Goal: Transaction & Acquisition: Register for event/course

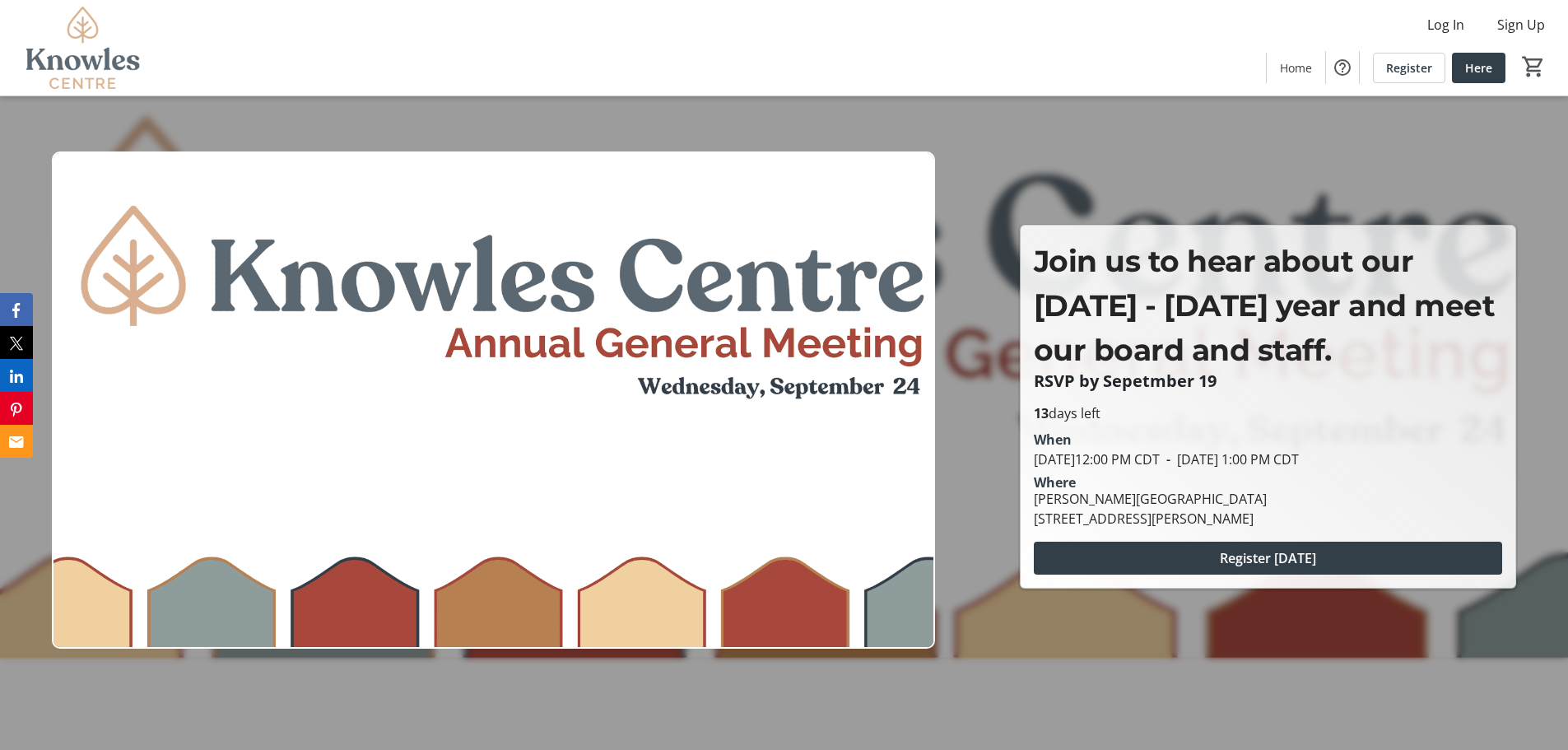
drag, startPoint x: 1032, startPoint y: 499, endPoint x: 1248, endPoint y: 501, distance: 216.0
click at [1248, 501] on div "[PERSON_NAME][GEOGRAPHIC_DATA] [STREET_ADDRESS][PERSON_NAME]" at bounding box center [1150, 509] width 253 height 40
copy div "[PERSON_NAME][GEOGRAPHIC_DATA]"
click at [1282, 444] on div "When" at bounding box center [1268, 440] width 468 height 20
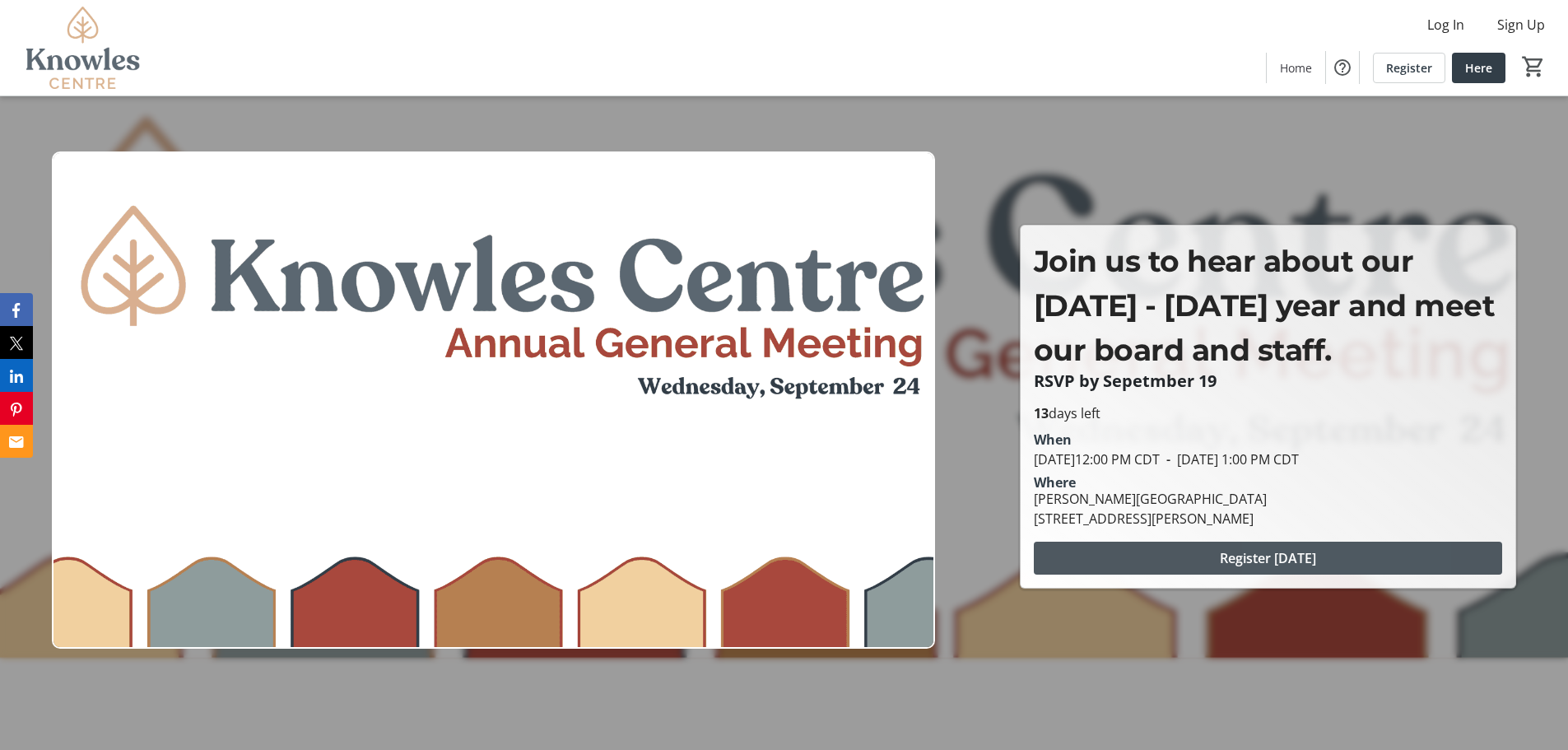
click at [1287, 570] on span at bounding box center [1268, 558] width 468 height 40
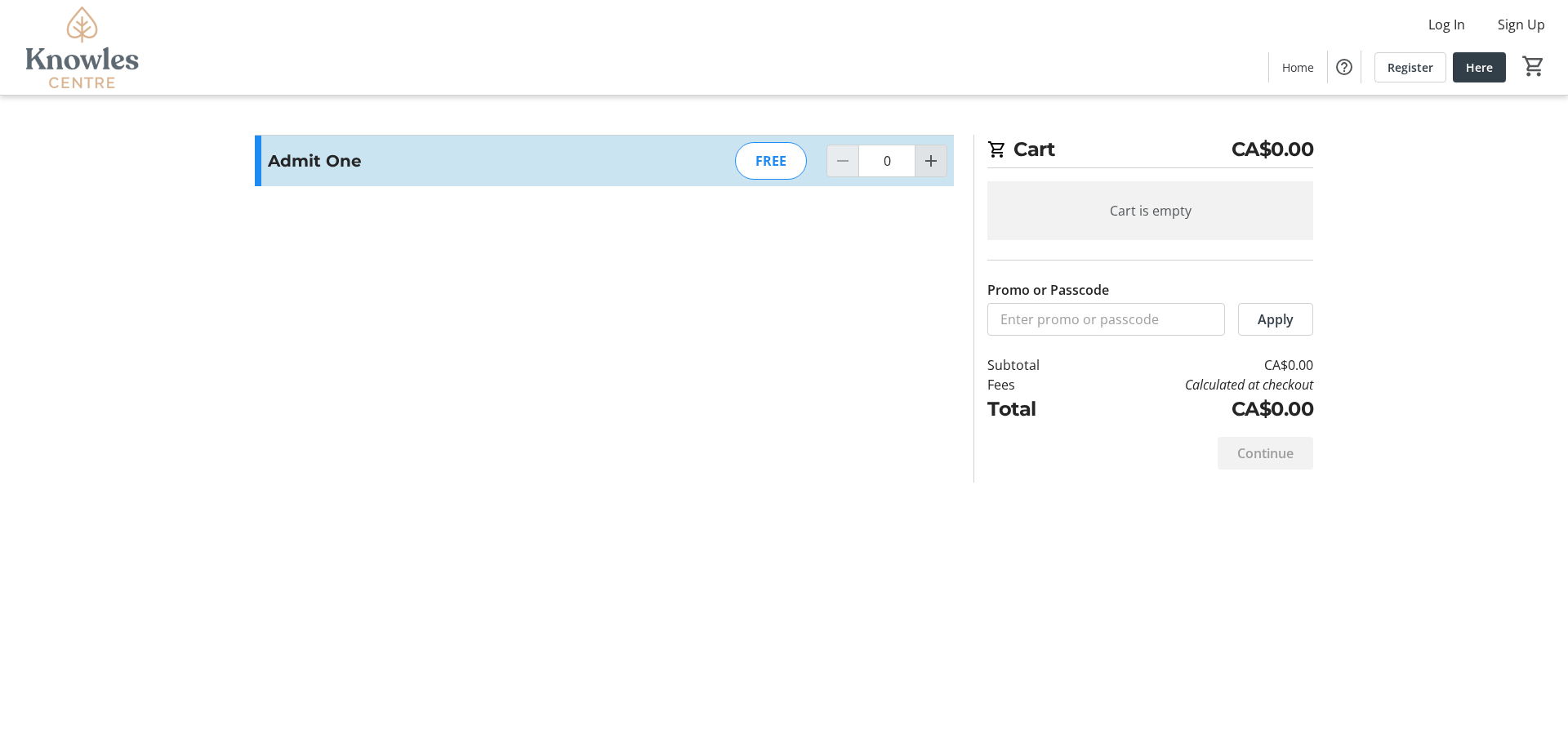
click at [924, 161] on mat-icon "Increment by one" at bounding box center [931, 161] width 20 height 20
type input "2"
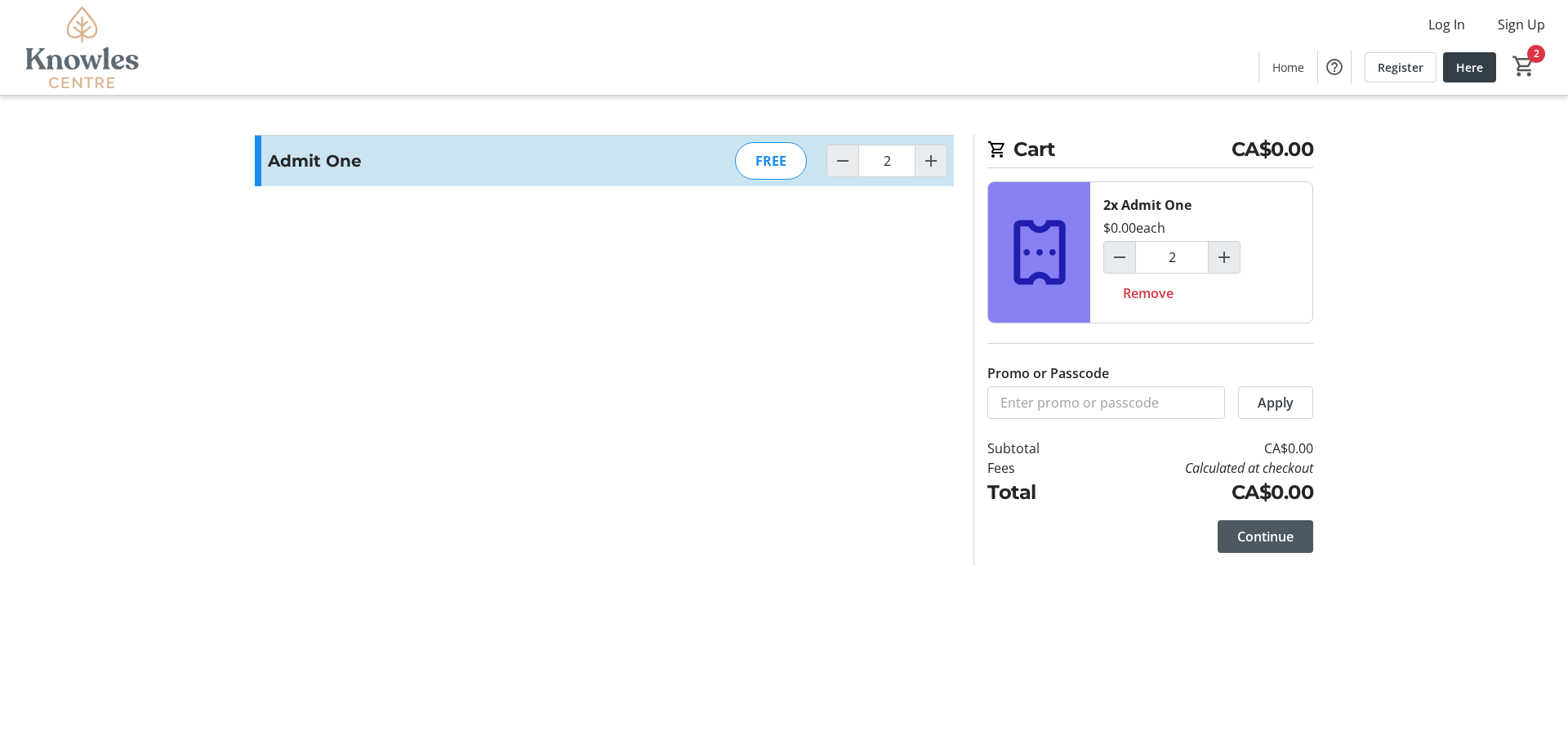
click at [1273, 540] on span "Continue" at bounding box center [1265, 536] width 56 height 20
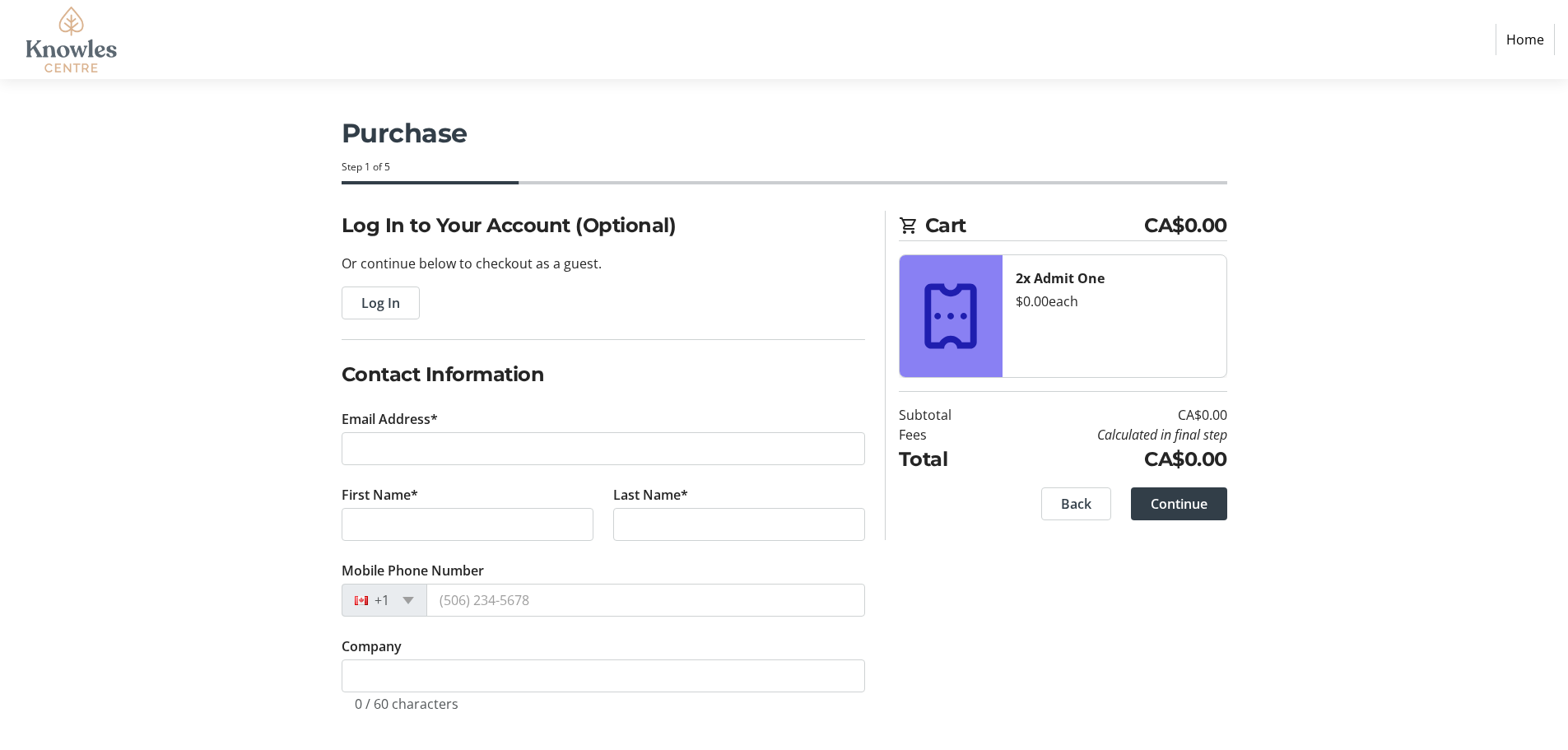
scroll to position [6, 0]
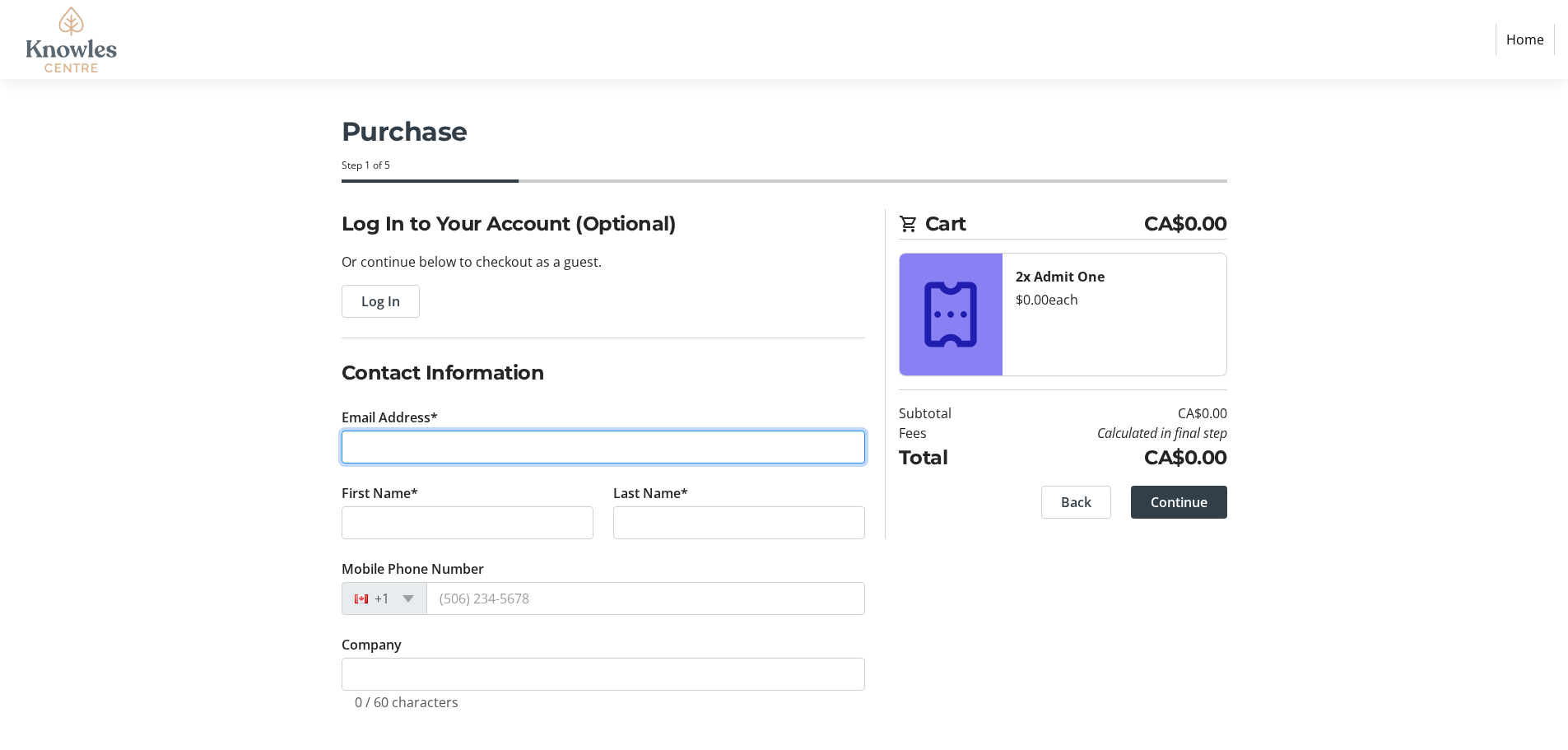
click at [499, 434] on input "Email Address*" at bounding box center [603, 447] width 523 height 33
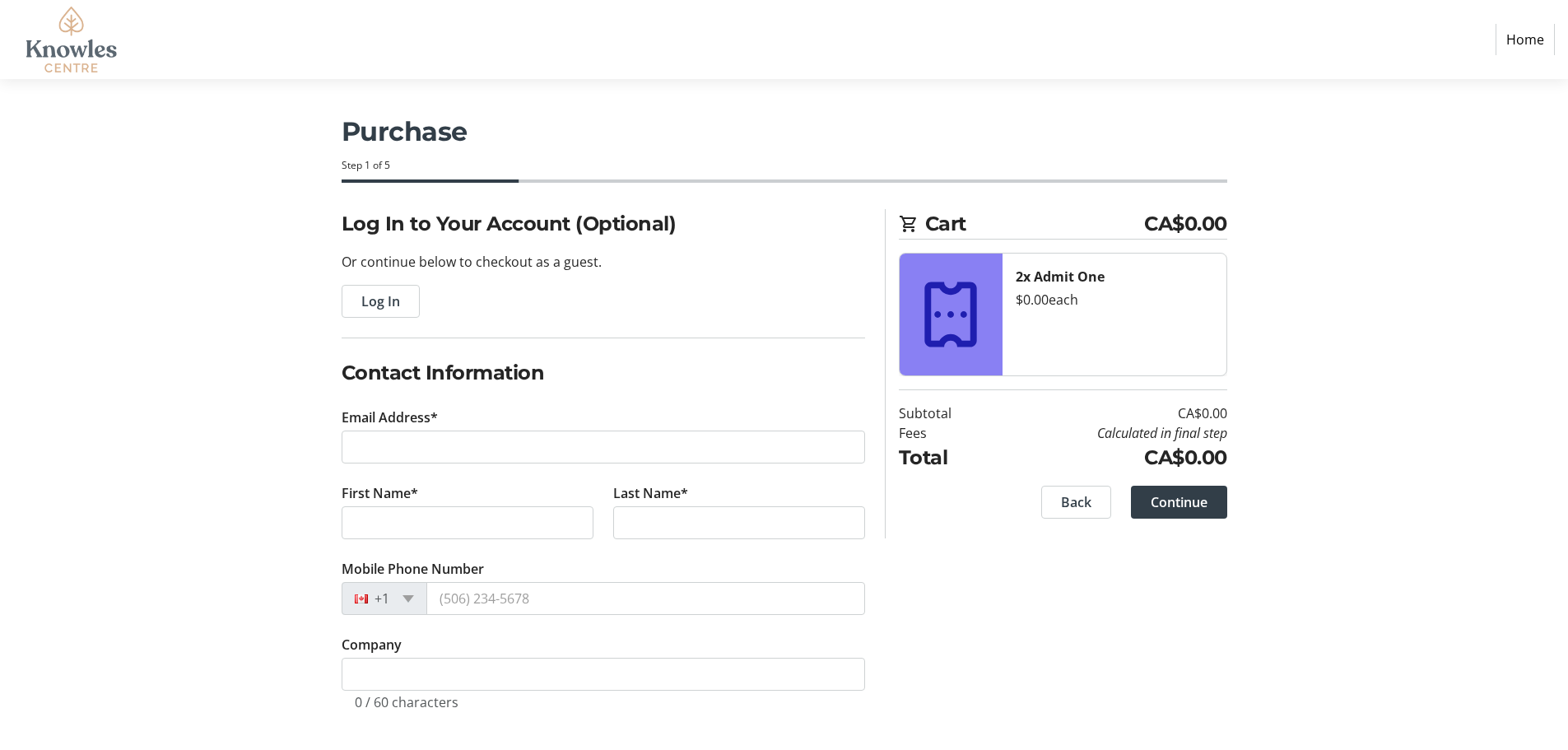
click at [501, 383] on h2 "Contact Information" at bounding box center [603, 372] width 523 height 30
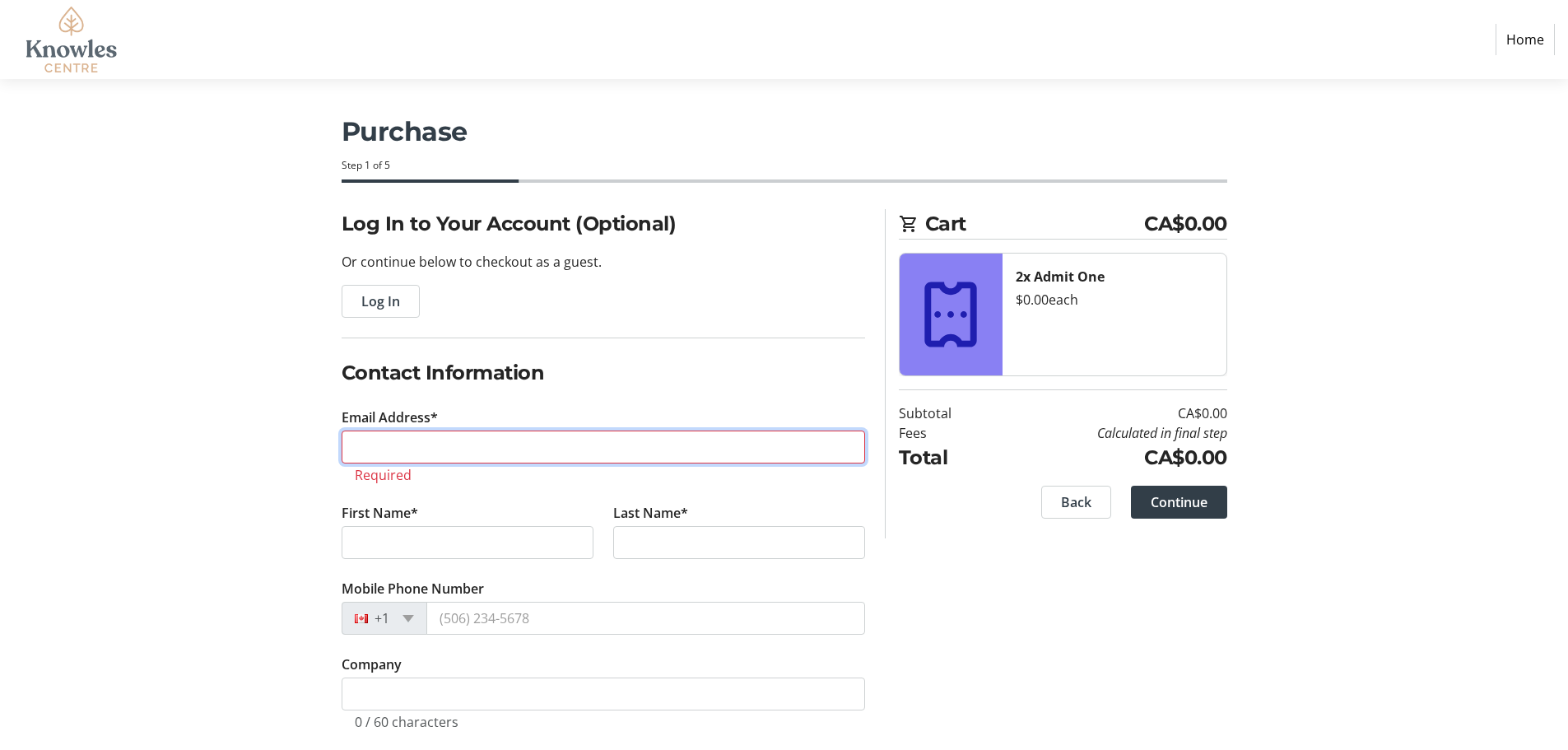
click at [429, 461] on input "Email Address*" at bounding box center [603, 447] width 523 height 33
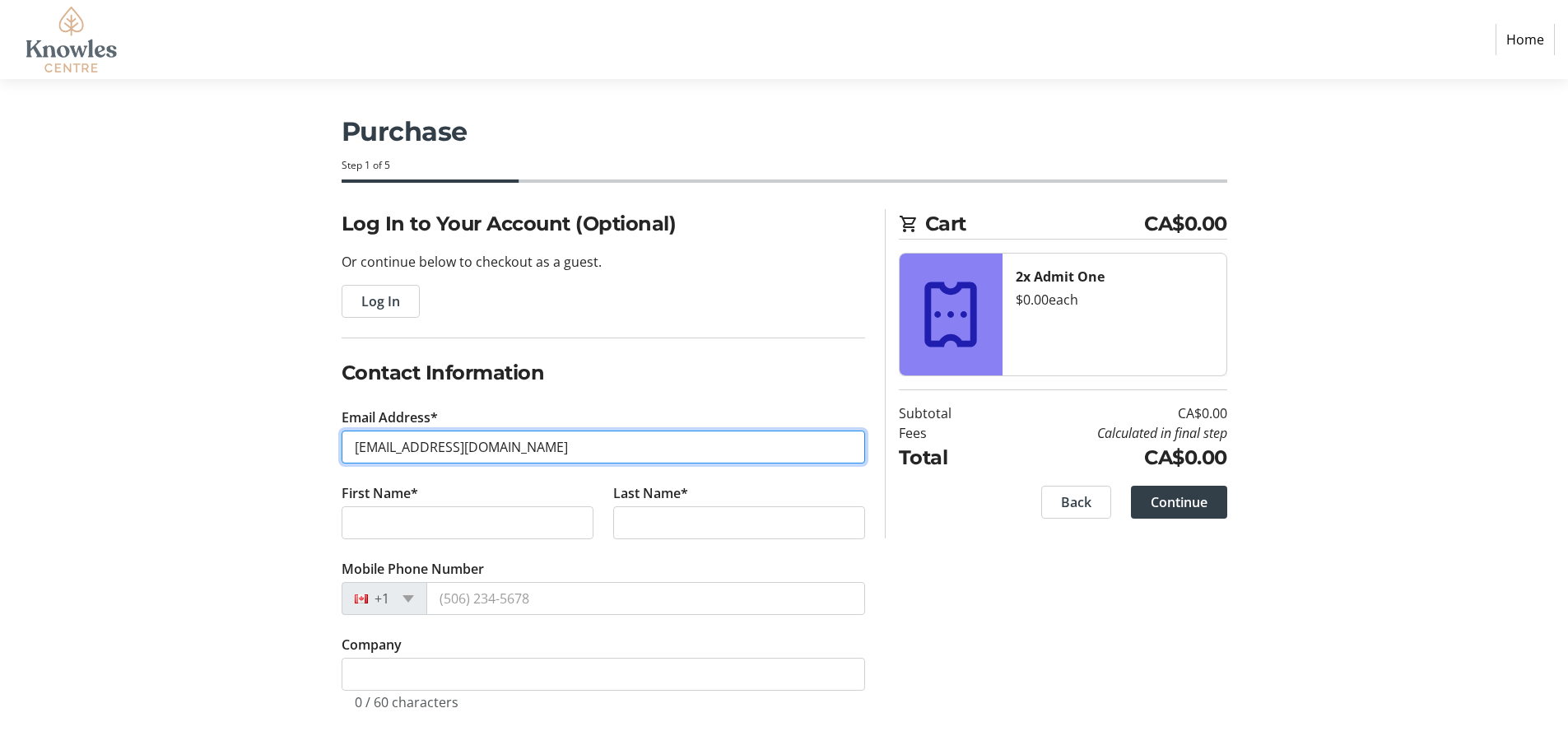
type input "[EMAIL_ADDRESS][DOMAIN_NAME]"
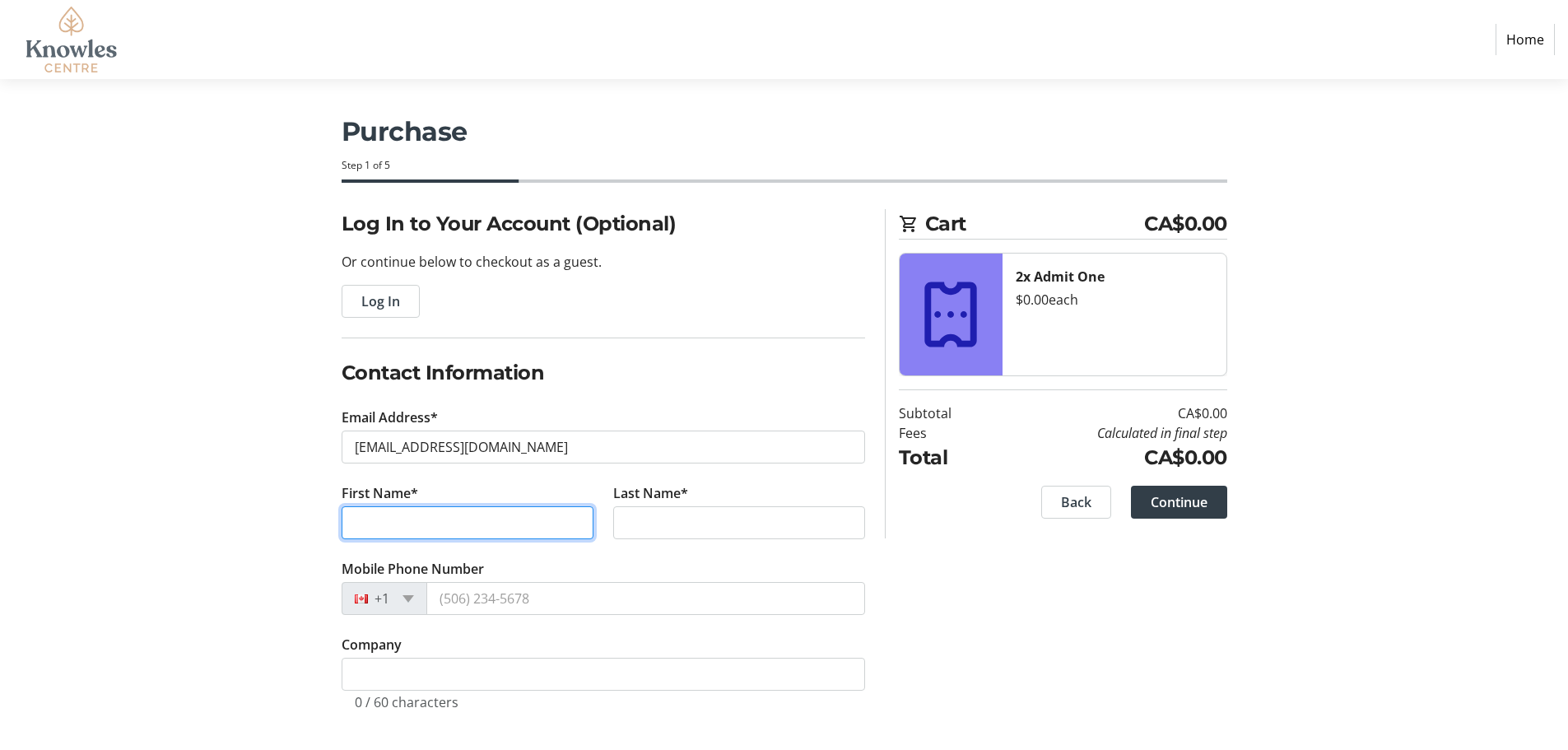
click at [432, 521] on input "First Name*" at bounding box center [468, 522] width 252 height 33
type input "Aliya"
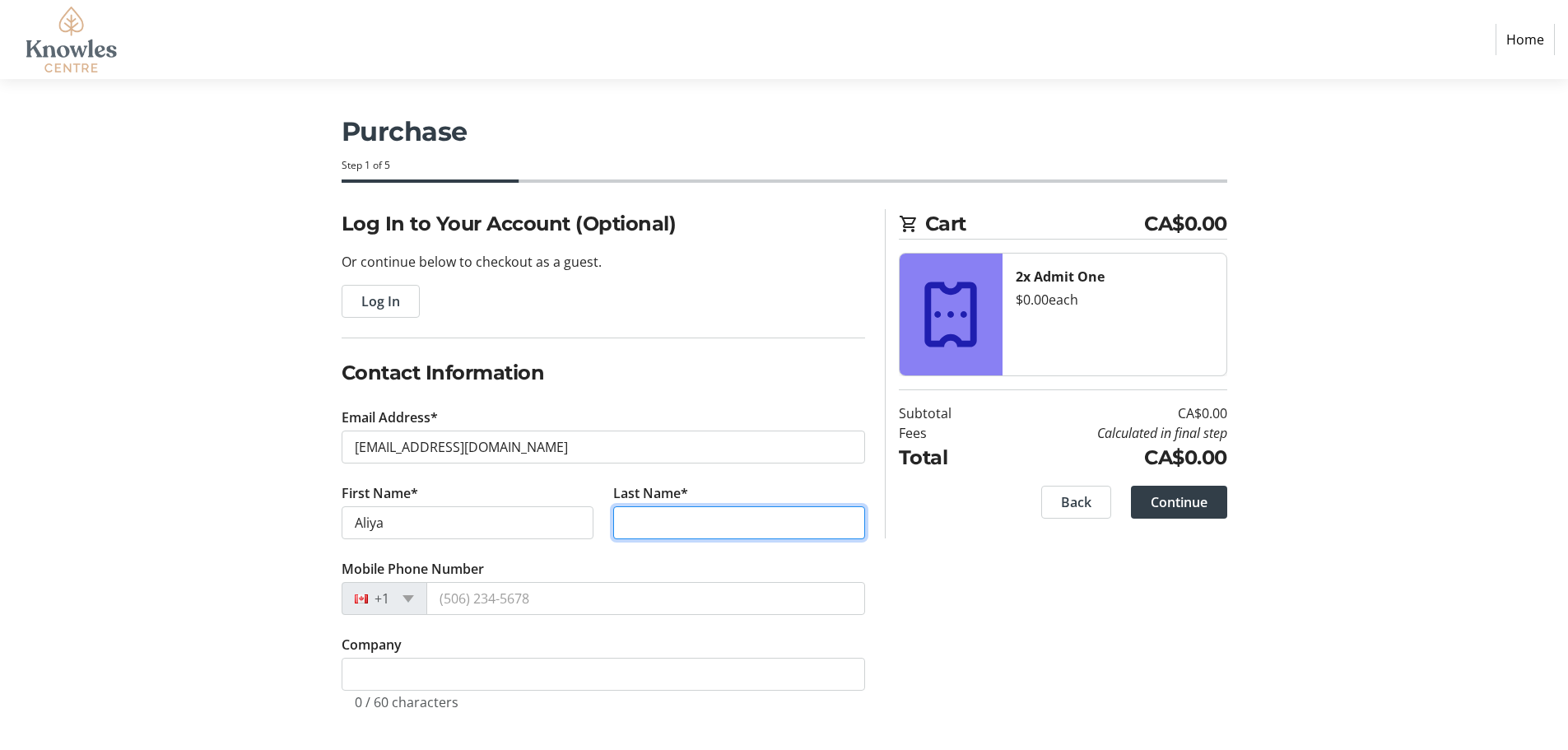
type input "Mrochuk"
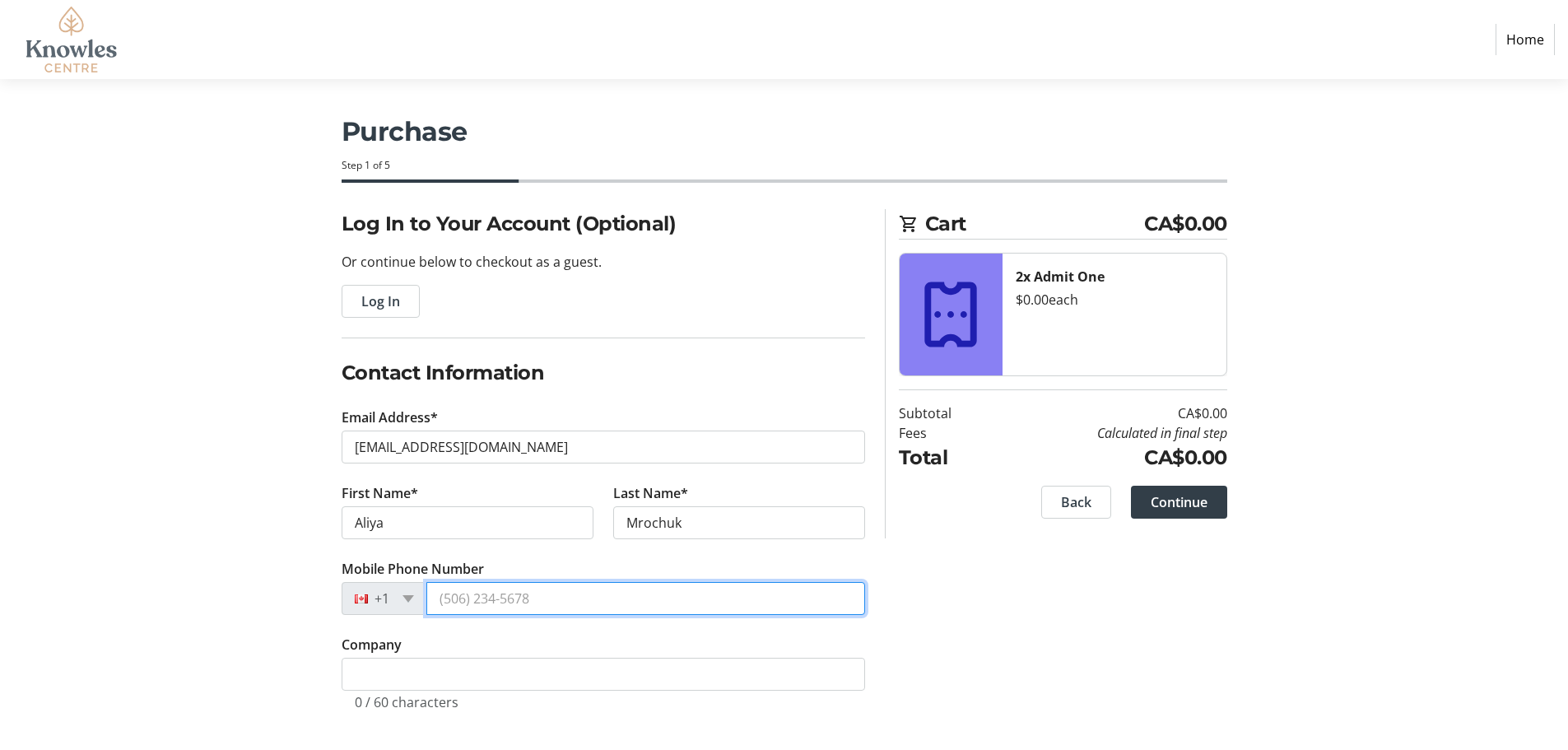
type input "[PHONE_NUMBER]"
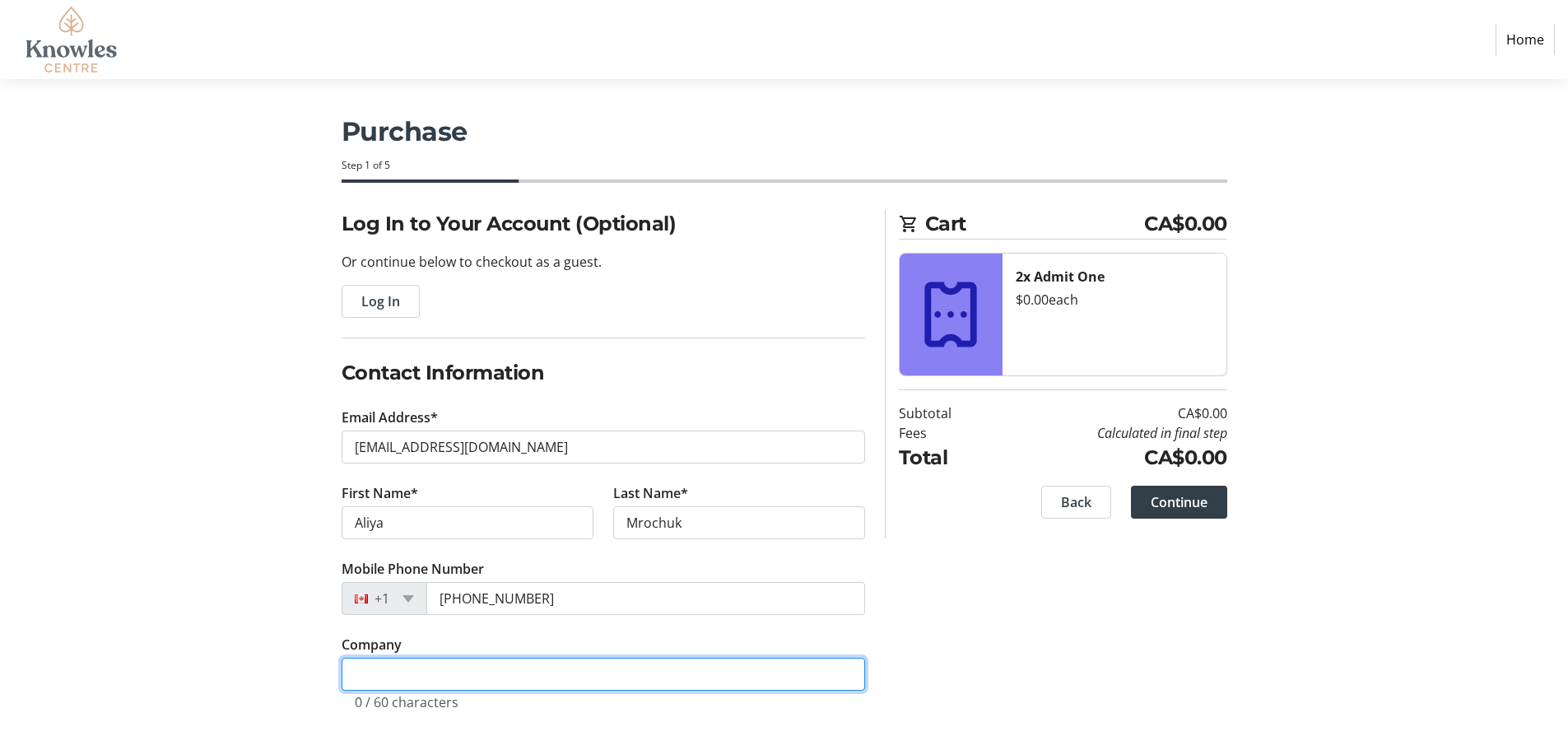
click at [468, 672] on input "Company" at bounding box center [603, 674] width 523 height 33
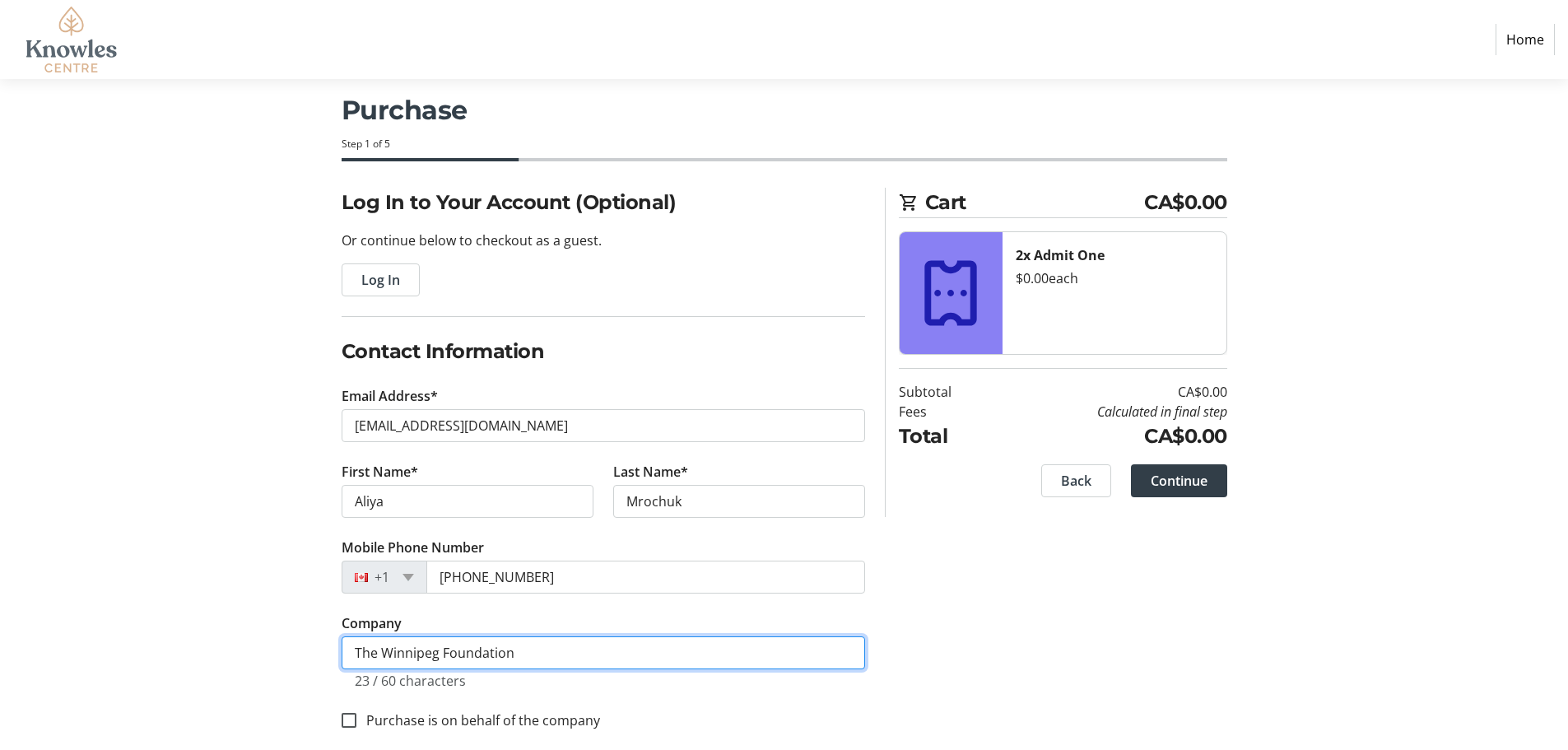
scroll to position [48, 0]
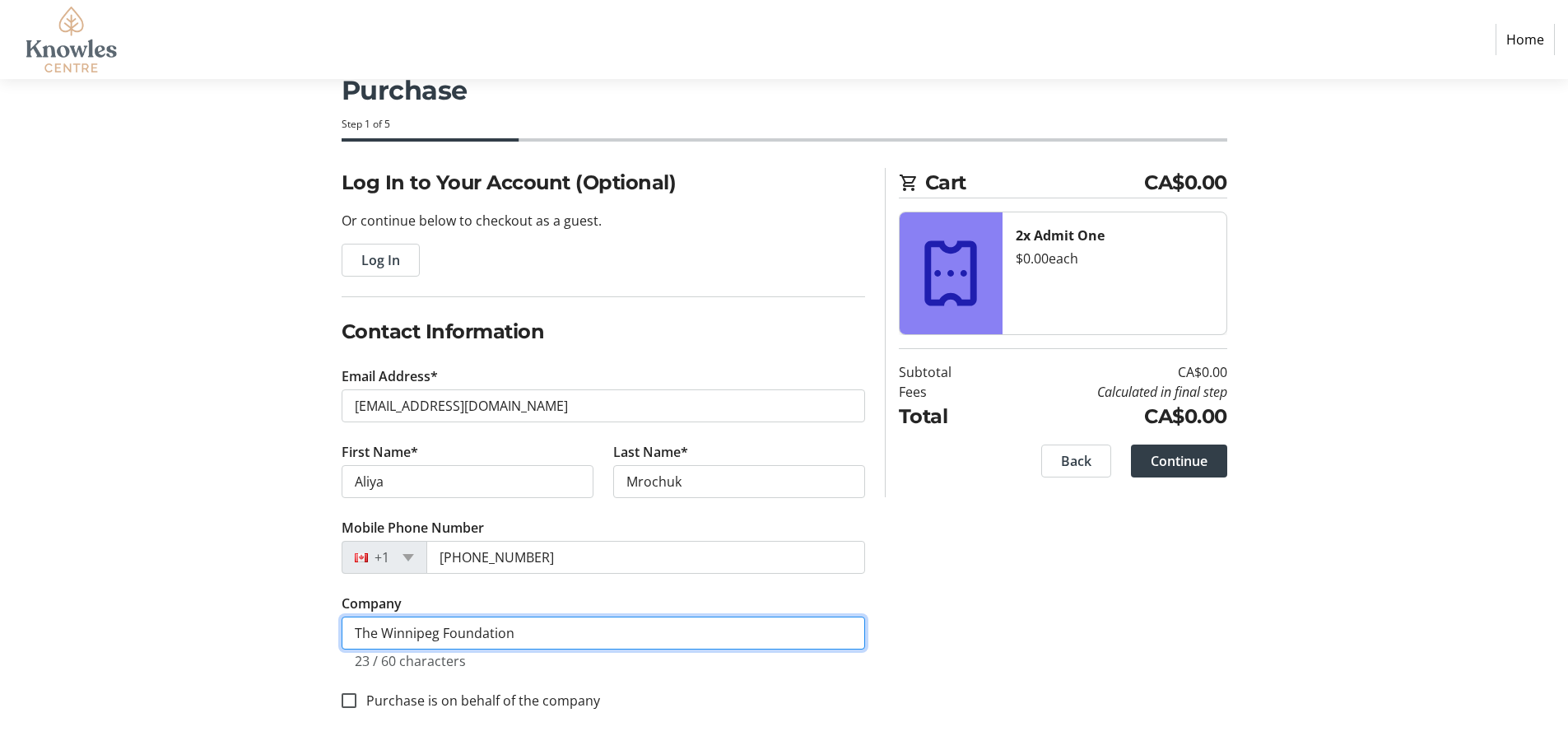
type input "The Winnipeg Foundation"
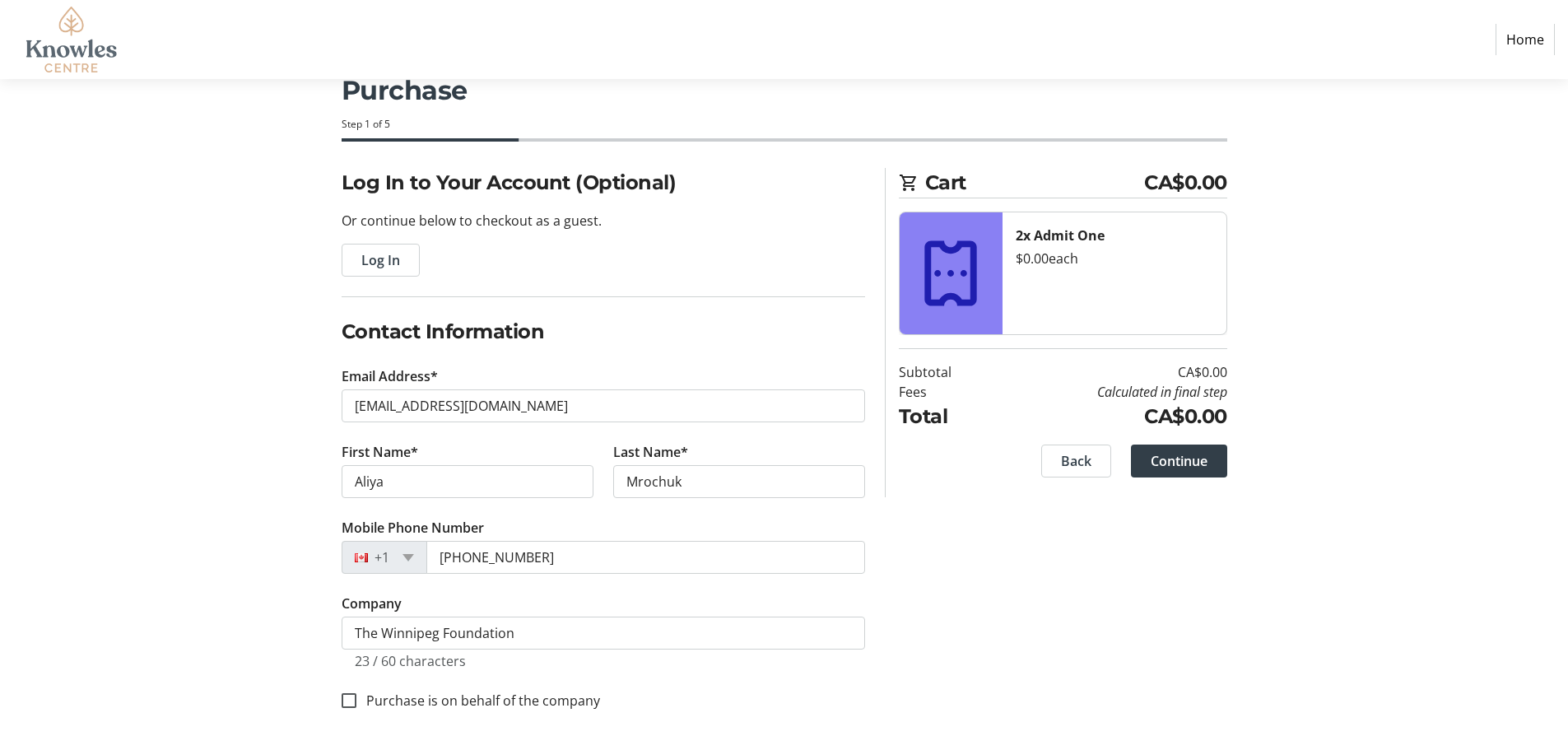
click at [433, 701] on label "Purchase is on behalf of the company" at bounding box center [477, 701] width 244 height 20
click at [356, 701] on input "Purchase is on behalf of the company" at bounding box center [349, 701] width 14 height 14
checkbox input "true"
click at [1207, 463] on span at bounding box center [1179, 461] width 96 height 40
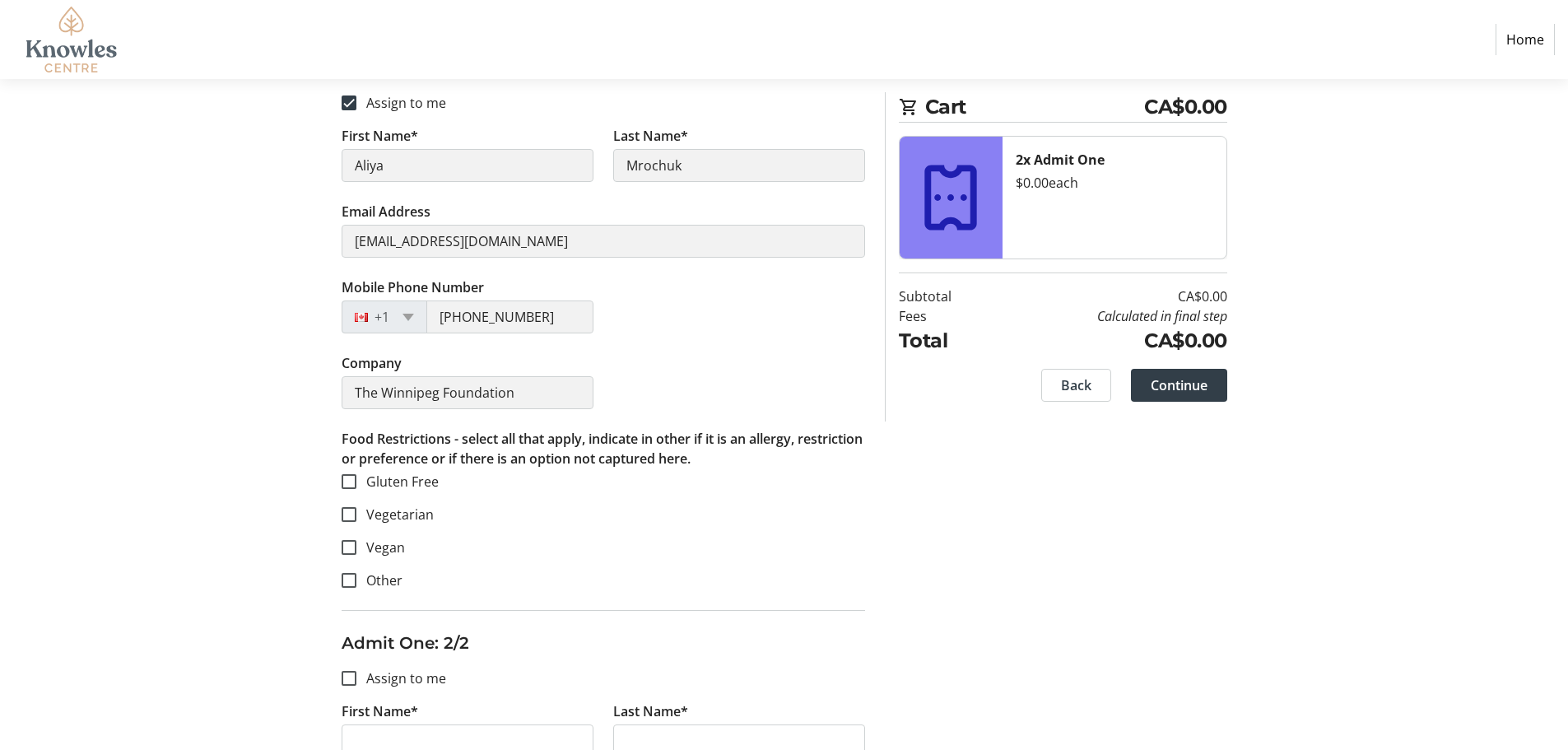
scroll to position [412, 0]
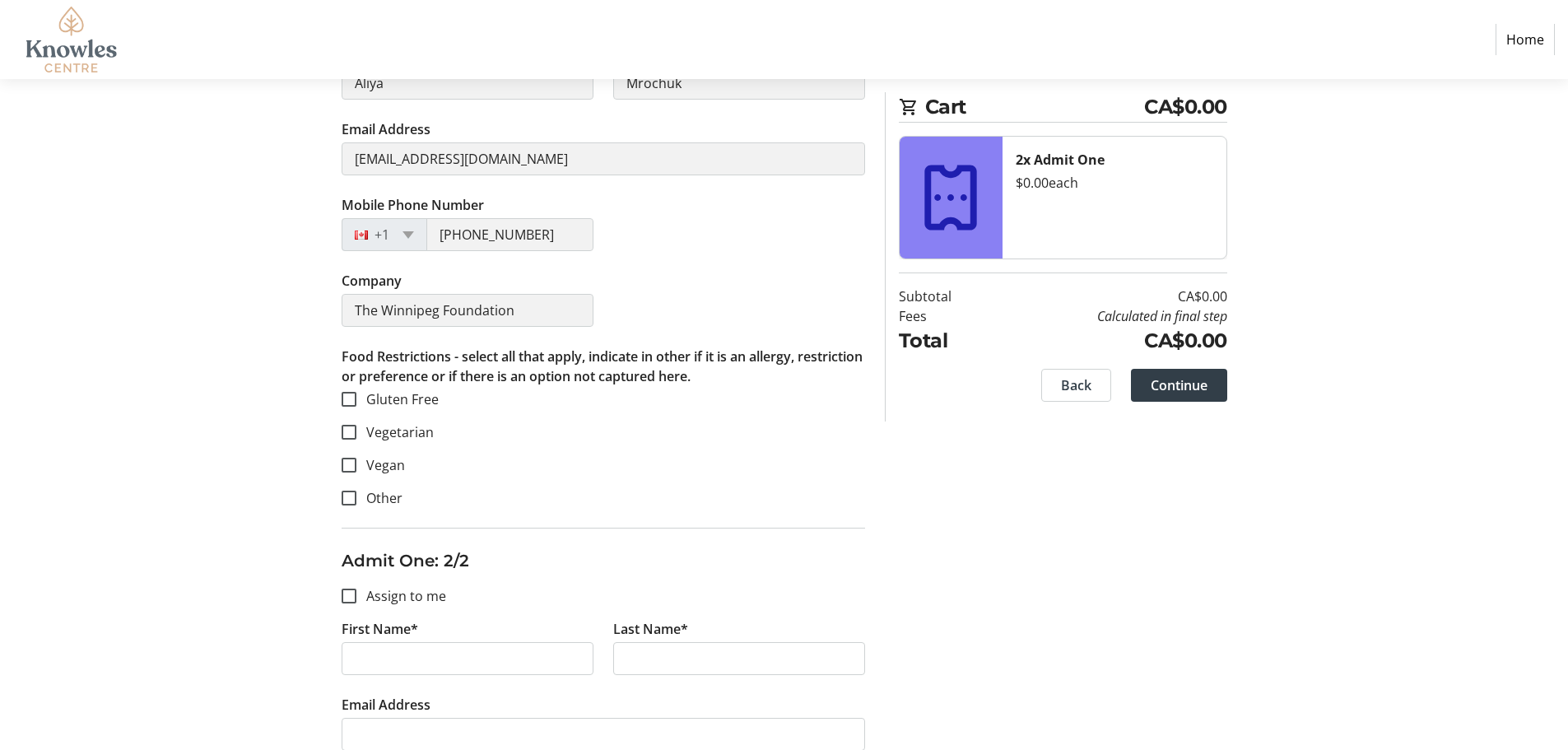
click at [421, 430] on label "Vegetarian" at bounding box center [395, 433] width 77 height 20
click at [356, 430] on input "Vegetarian" at bounding box center [349, 432] width 14 height 14
checkbox input "true"
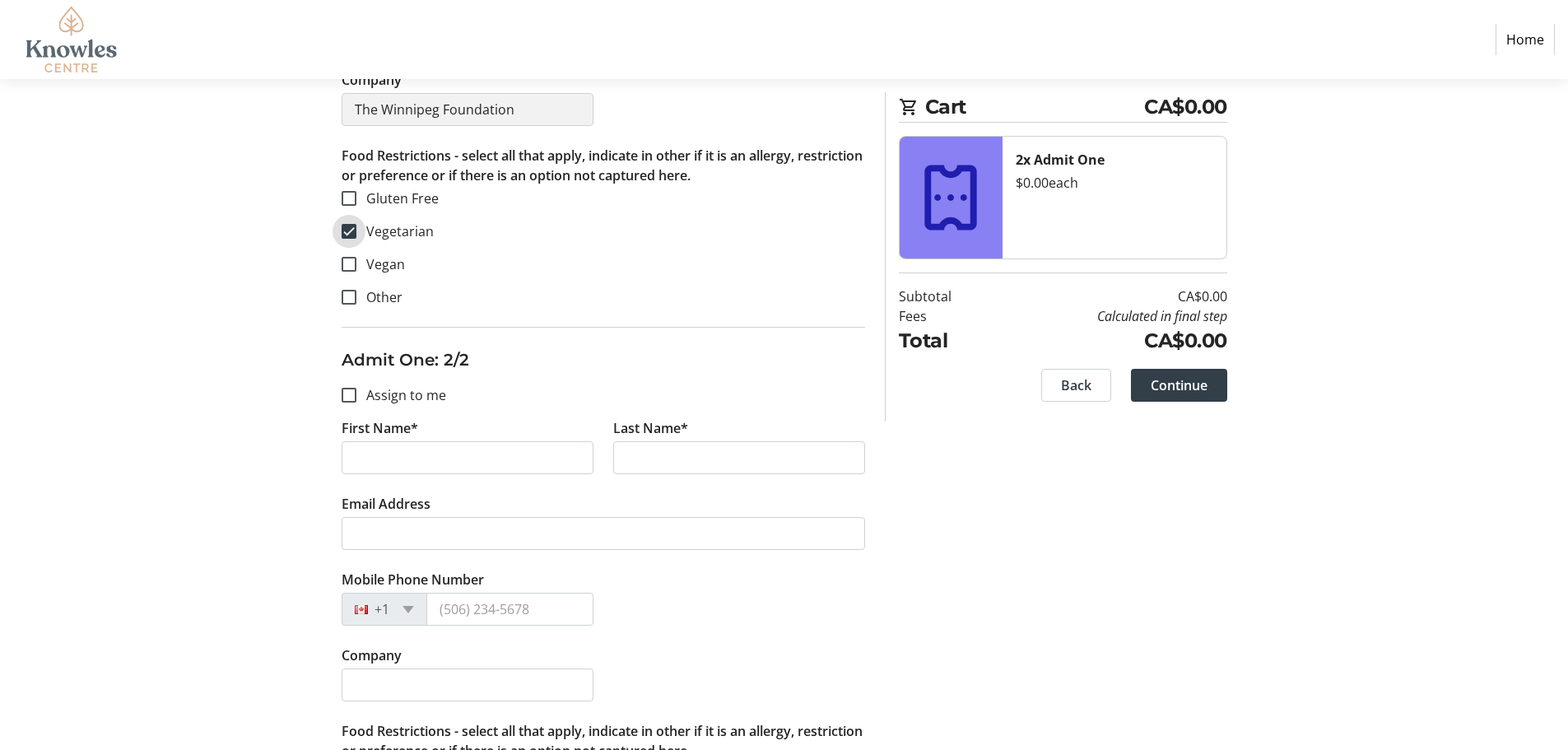
scroll to position [658, 0]
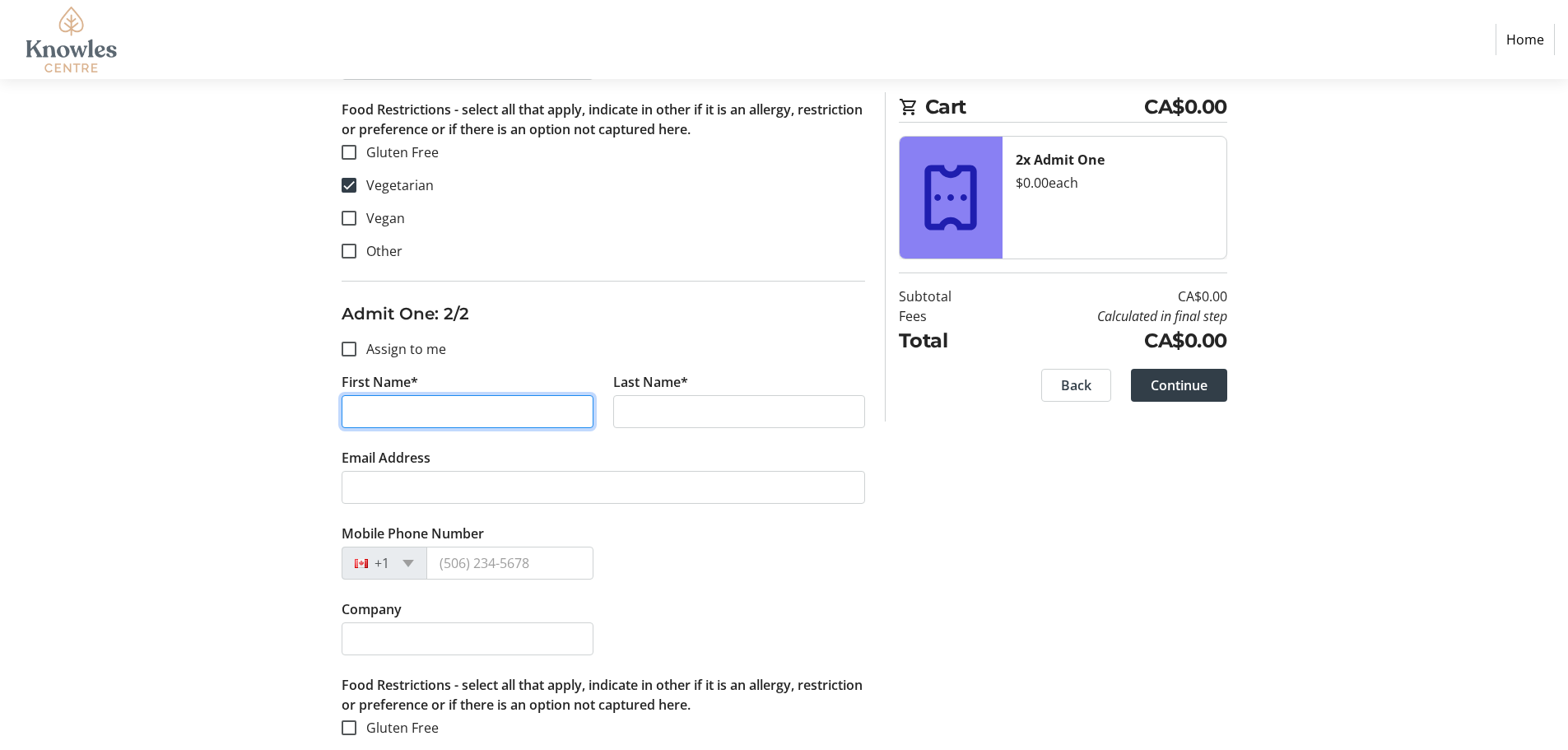
click at [431, 423] on input "First Name*" at bounding box center [468, 411] width 252 height 33
type input "[PERSON_NAME]"
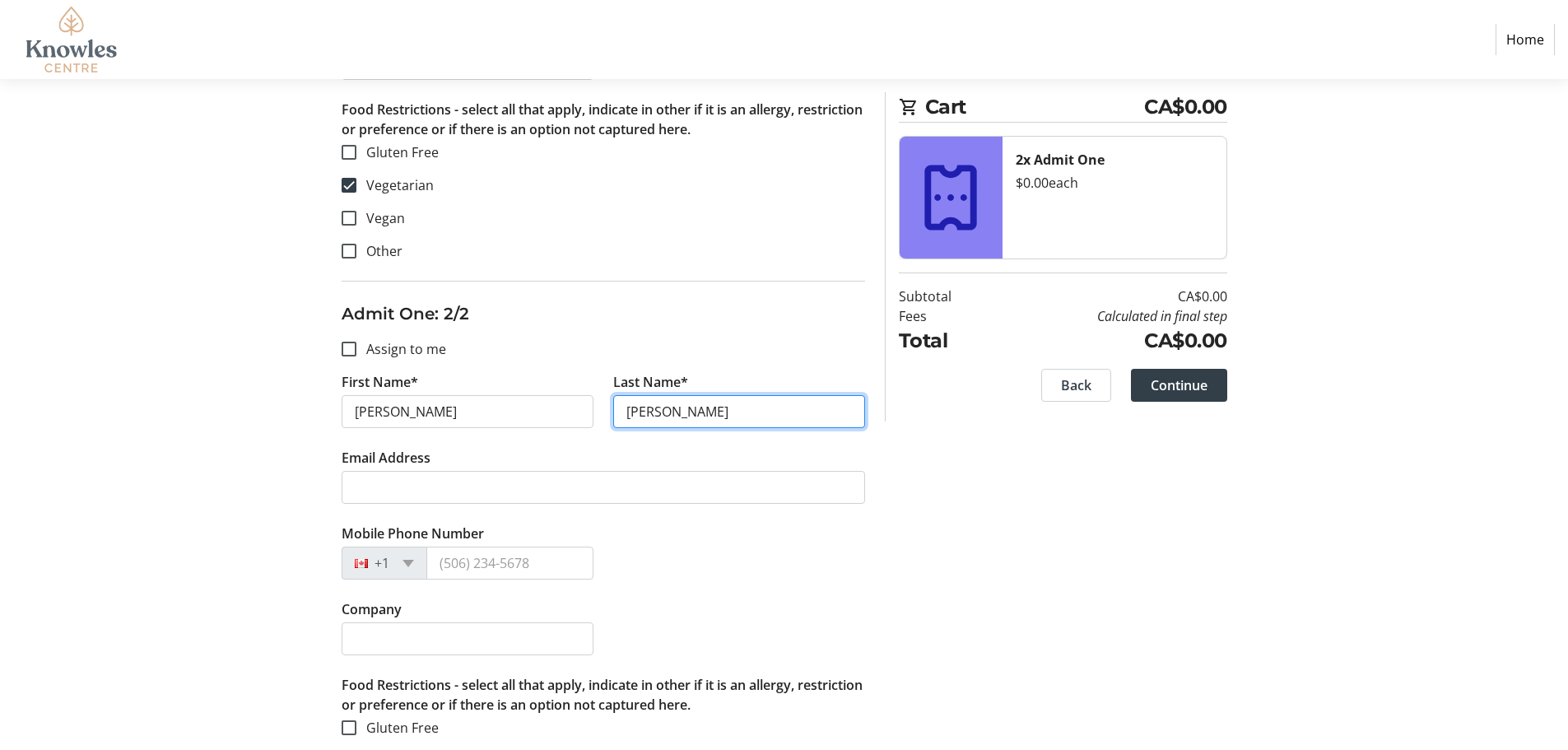
type input "[PERSON_NAME]"
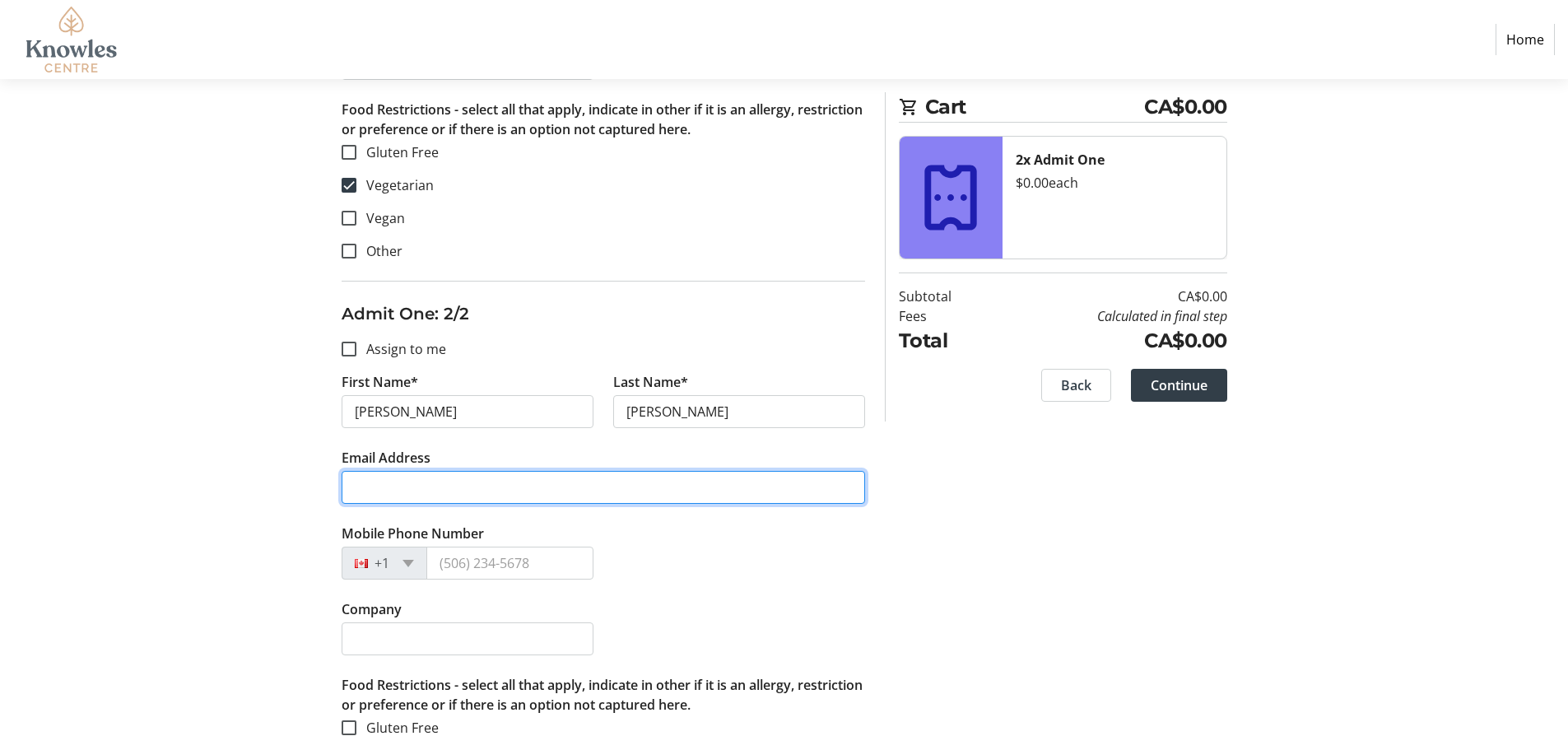
click at [423, 483] on input "Email Address" at bounding box center [603, 487] width 523 height 33
type input "[EMAIL_ADDRESS][DOMAIN_NAME]"
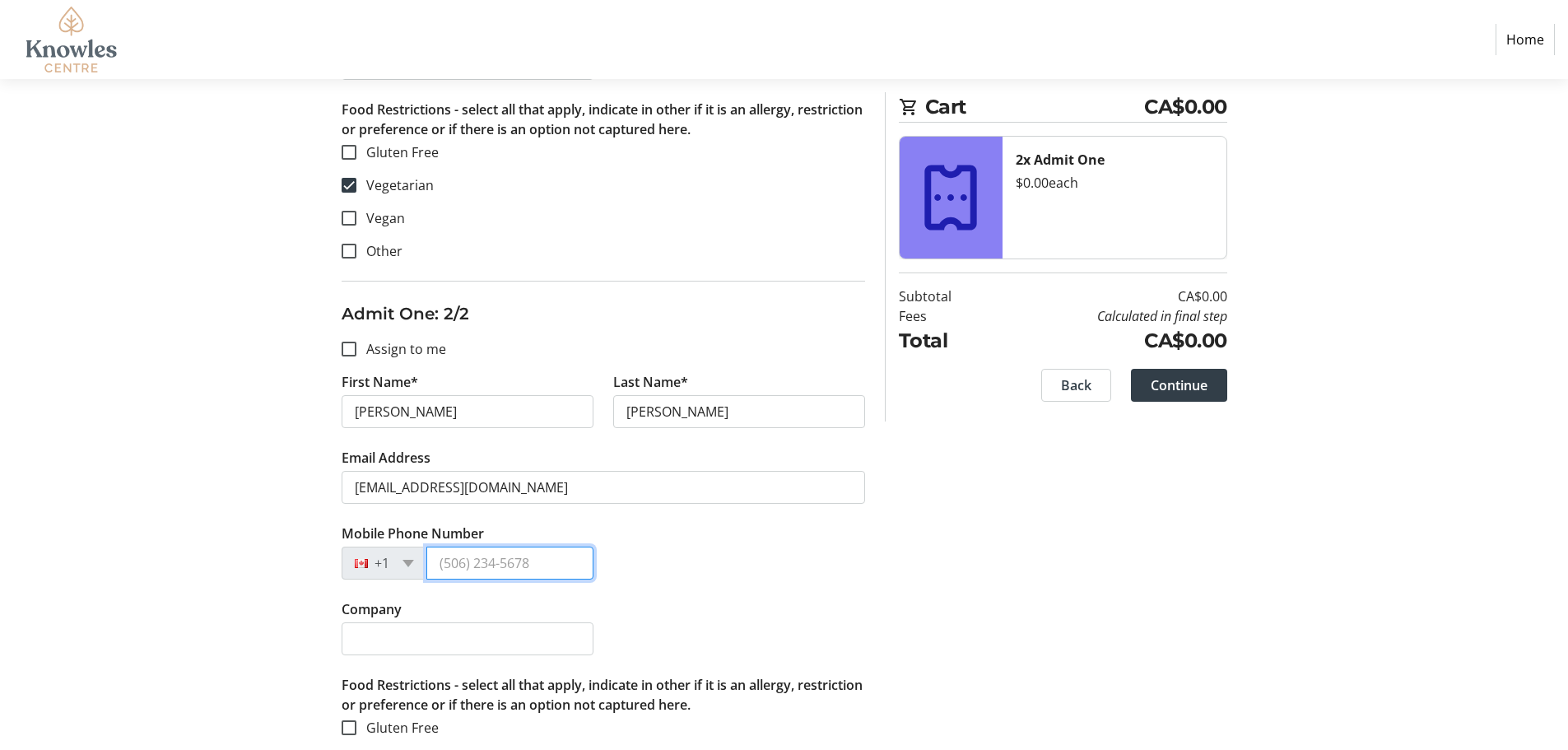
click at [548, 567] on input "Mobile Phone Number" at bounding box center [510, 563] width 167 height 33
click at [918, 573] on div "Assign Tickets Enter details for each attendee so that they receive their ticke…" at bounding box center [784, 207] width 1086 height 1299
click at [481, 637] on input "Company" at bounding box center [468, 638] width 252 height 33
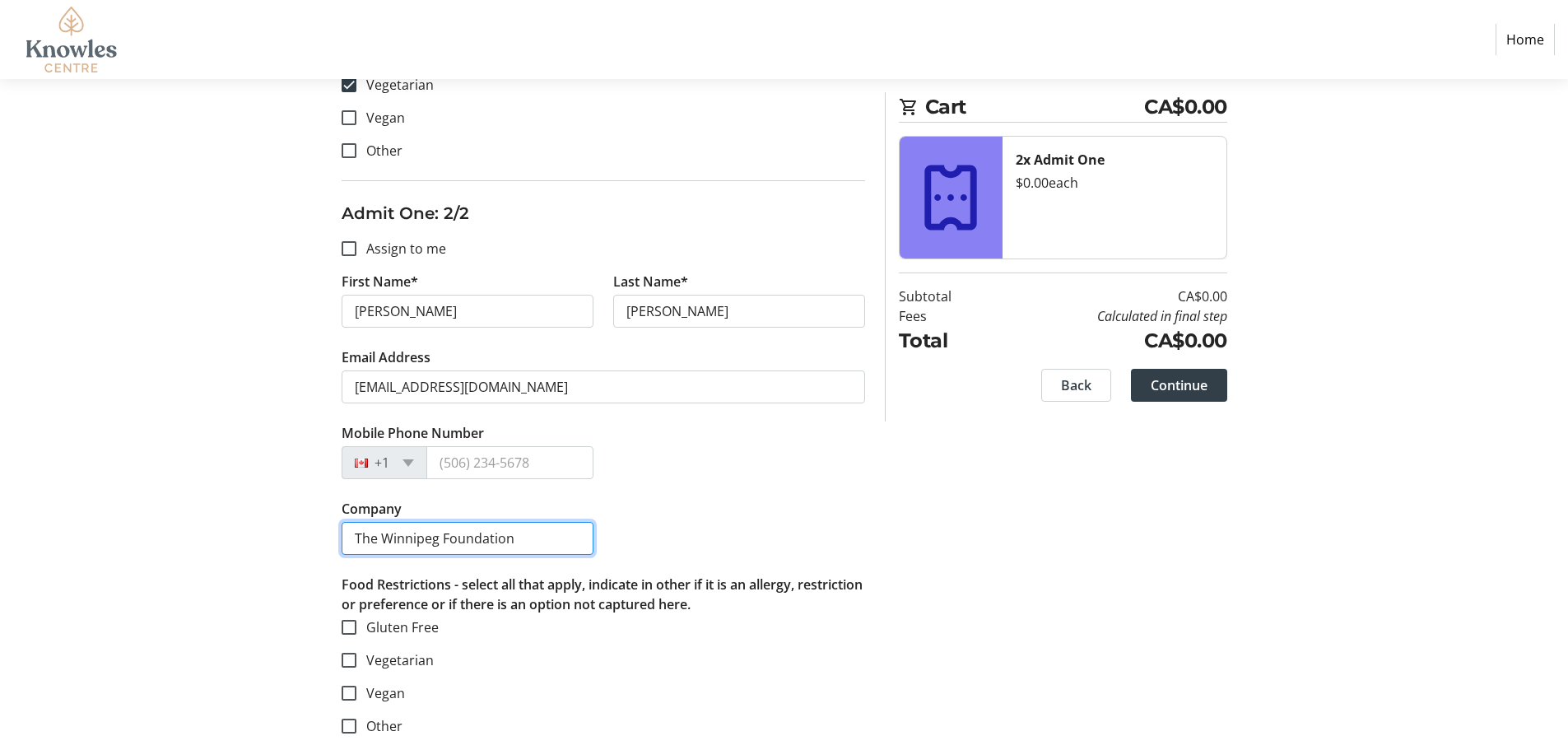
scroll to position [764, 0]
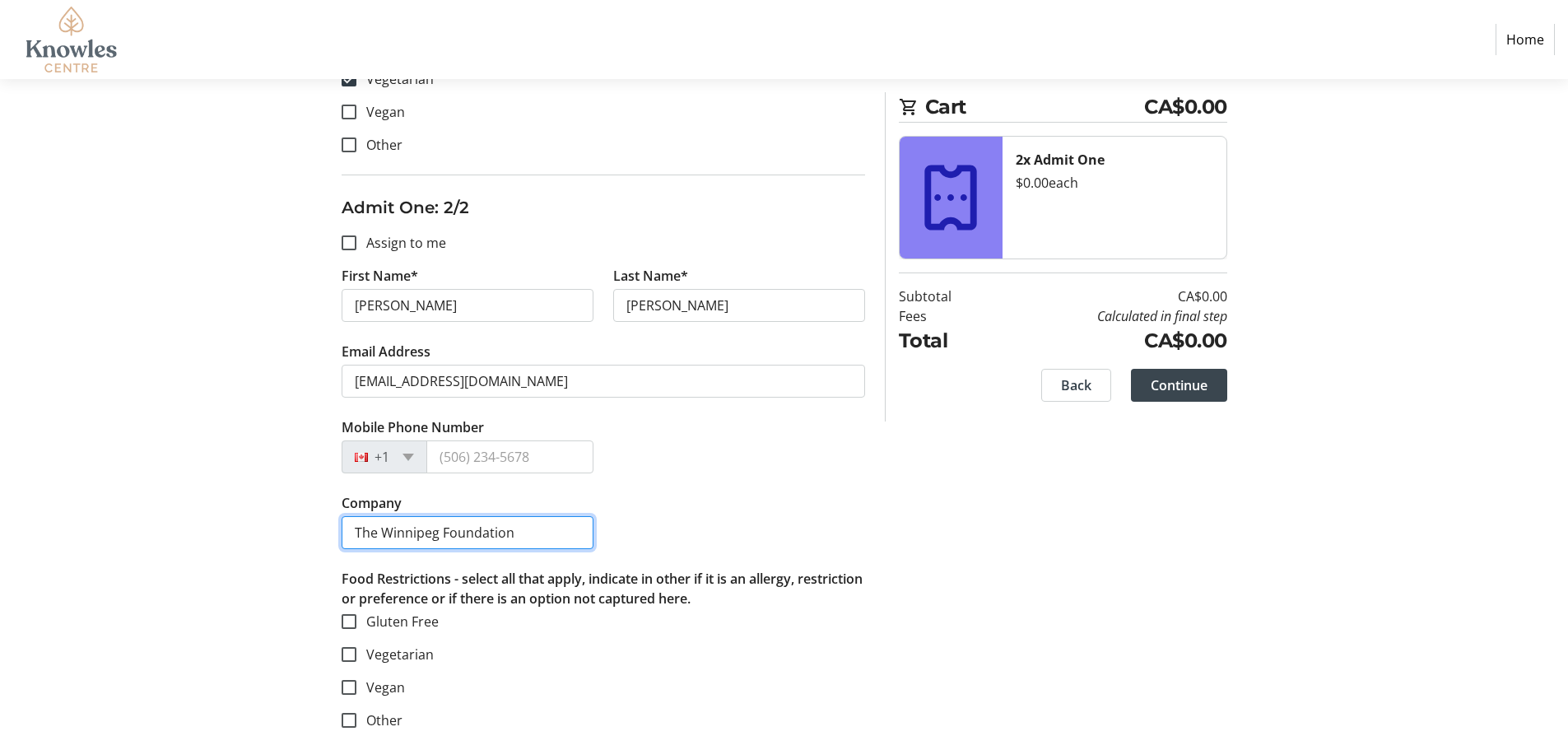
type input "The Winnipeg Foundation"
click at [1197, 378] on span "Continue" at bounding box center [1179, 385] width 57 height 20
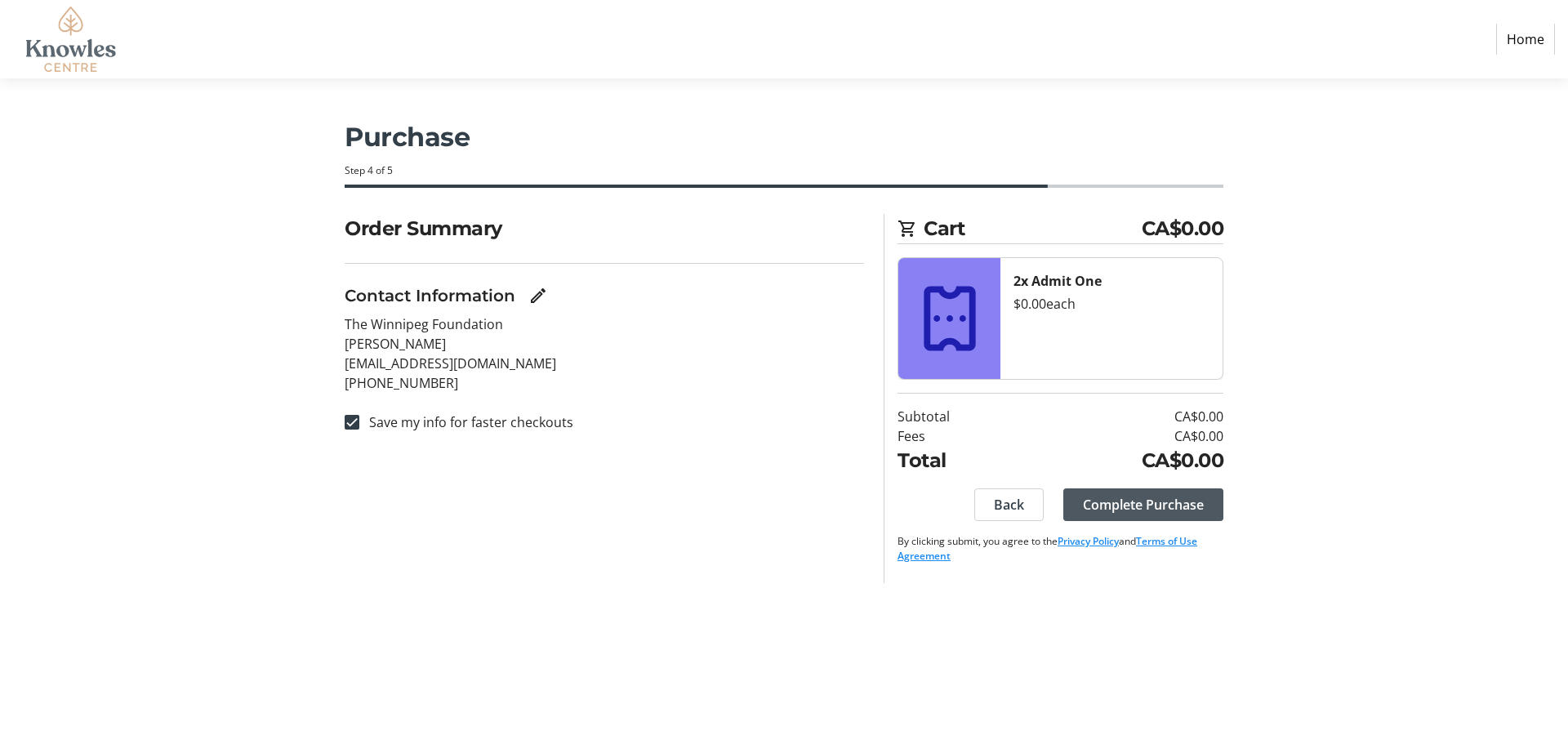
click at [1186, 492] on span at bounding box center [1143, 505] width 160 height 39
